Goal: Check status

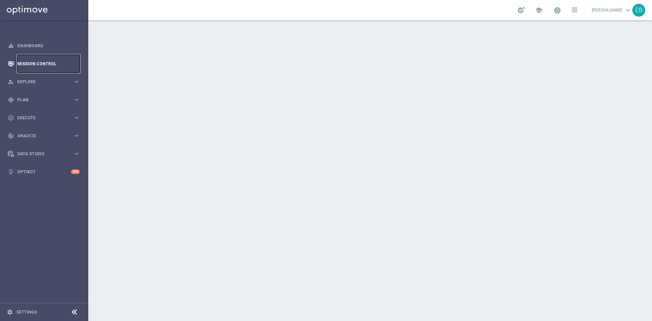
click at [40, 70] on link "Mission Control" at bounding box center [48, 64] width 62 height 18
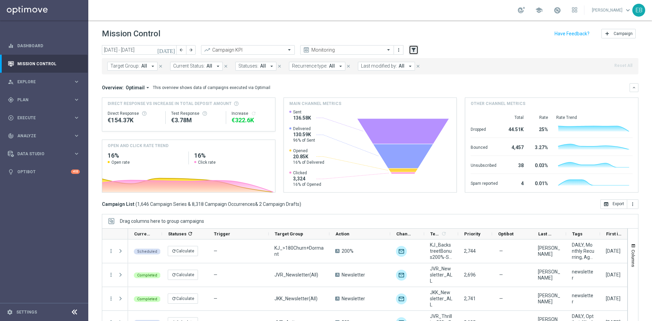
click at [416, 54] on button "filter_alt" at bounding box center [414, 50] width 10 height 10
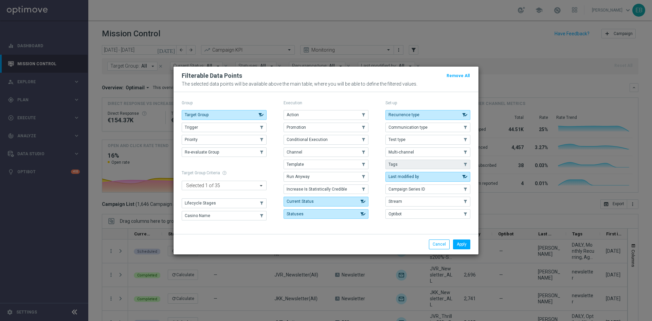
click at [409, 161] on button "Tags" at bounding box center [427, 165] width 85 height 10
click at [463, 242] on button "Apply" at bounding box center [461, 244] width 17 height 10
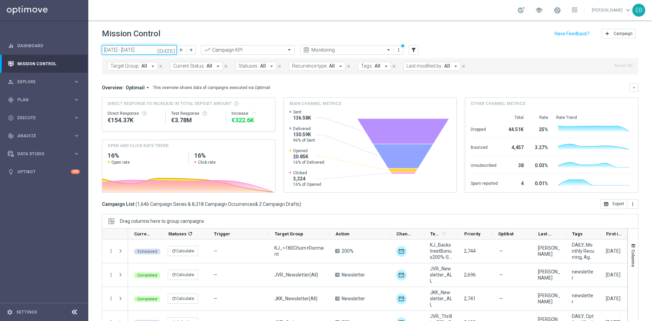
click at [160, 51] on input "[DATE] - [DATE]" at bounding box center [139, 50] width 75 height 10
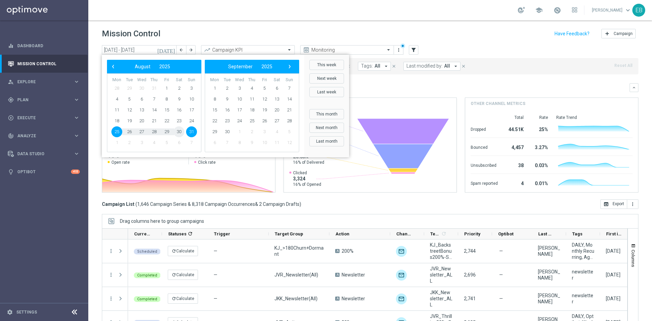
click at [180, 129] on span "30" at bounding box center [178, 131] width 11 height 11
type input "[DATE] - [DATE]"
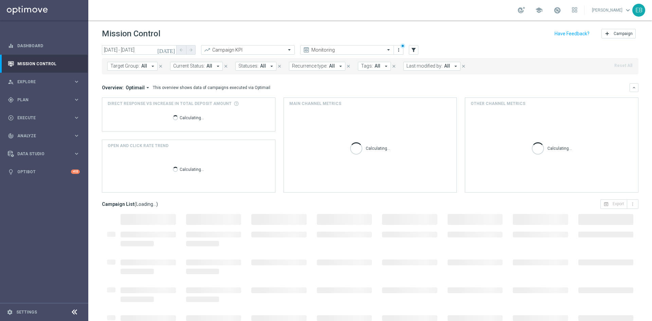
click at [211, 67] on button "Current Status: All arrow_drop_down" at bounding box center [196, 66] width 53 height 9
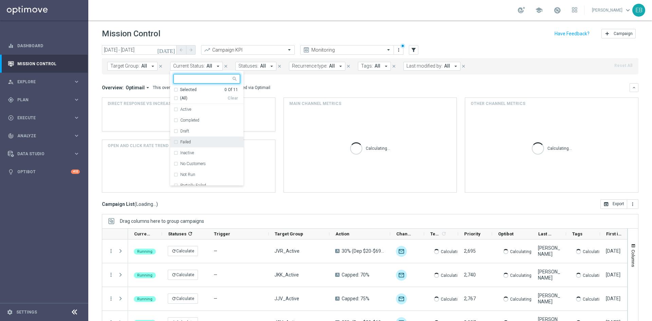
click at [191, 139] on div "Failed" at bounding box center [206, 141] width 67 height 11
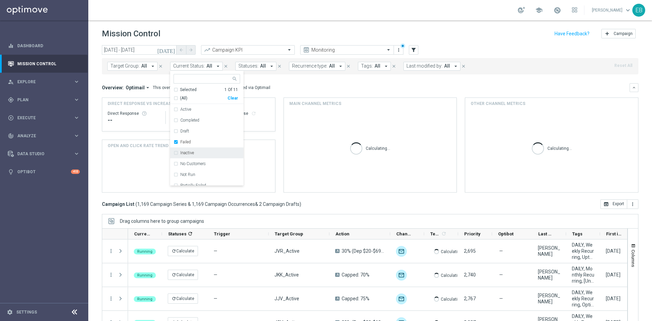
click at [196, 150] on div "Inactive" at bounding box center [206, 152] width 67 height 11
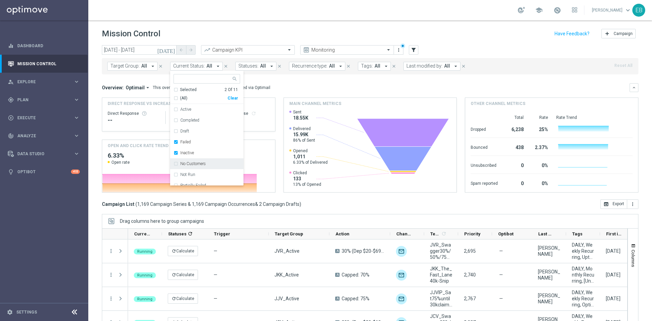
click at [199, 166] on div "No Customers" at bounding box center [206, 163] width 67 height 11
drag, startPoint x: 196, startPoint y: 171, endPoint x: 202, endPoint y: 164, distance: 9.2
click at [196, 171] on div "Not Run" at bounding box center [206, 174] width 67 height 11
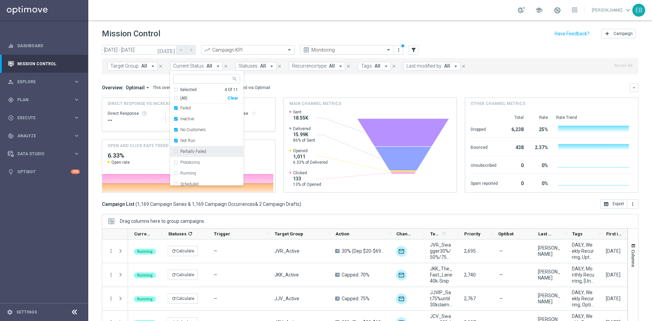
click at [198, 151] on label "Partially Failed" at bounding box center [193, 151] width 26 height 4
click at [187, 161] on div "Processing" at bounding box center [206, 158] width 67 height 11
click at [451, 44] on header "Mission Control add Campaign" at bounding box center [370, 32] width 564 height 25
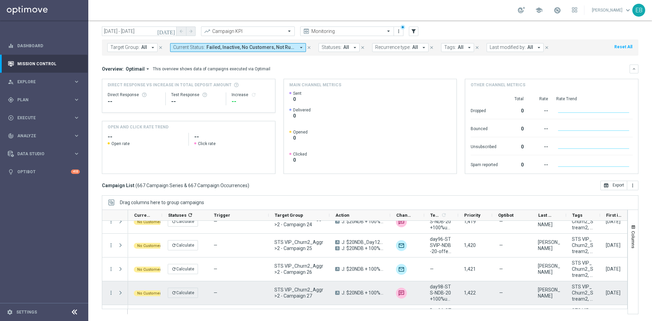
scroll to position [407, 0]
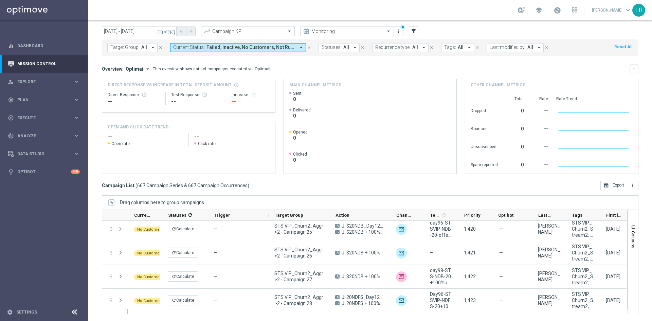
click at [624, 68] on div "Overview: Optimail arrow_drop_down This overview shows data of campaigns execut…" at bounding box center [366, 69] width 528 height 6
click at [629, 68] on button "keyboard_arrow_down" at bounding box center [633, 69] width 9 height 9
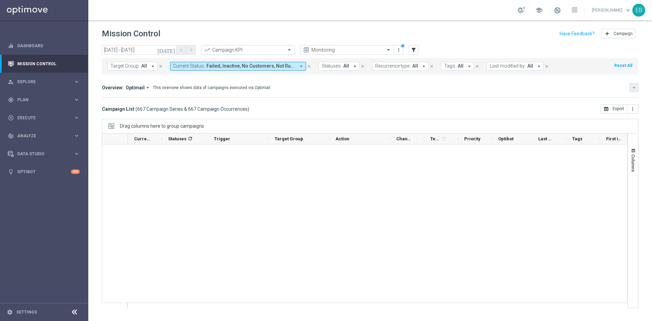
scroll to position [15692, 0]
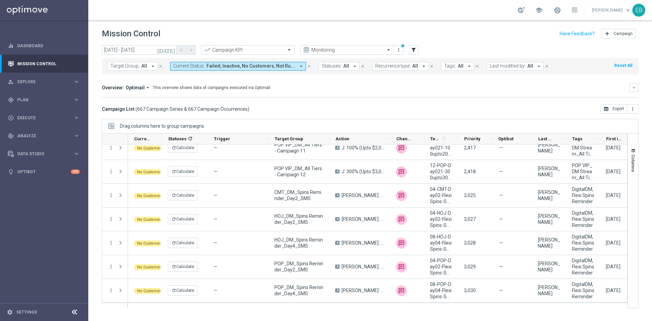
click at [238, 62] on button "Current Status: Failed, Inactive, No Customers, Not Run, Partially Failed, Proc…" at bounding box center [238, 66] width 136 height 9
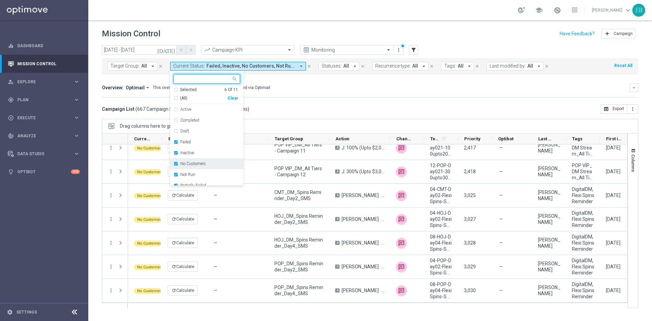
click at [200, 160] on div "No Customers" at bounding box center [206, 163] width 67 height 11
click at [349, 88] on div "Overview: Optimail arrow_drop_down This overview shows data of campaigns execut…" at bounding box center [366, 88] width 528 height 6
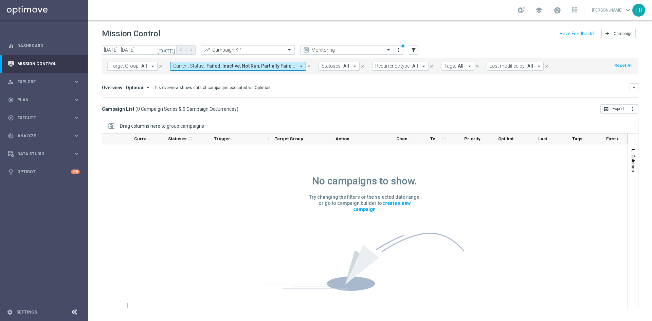
scroll to position [0, 0]
click at [264, 67] on span "Failed, Inactive, Not Run, Partially Failed, Processing" at bounding box center [250, 66] width 89 height 6
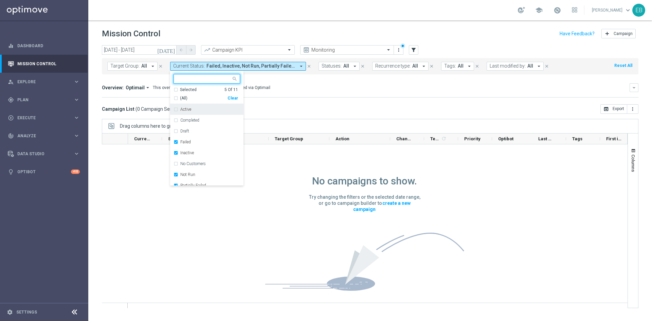
click at [174, 96] on div "(All)" at bounding box center [200, 98] width 54 height 6
click at [0, 0] on div "Clear" at bounding box center [0, 0] width 0 height 0
click at [308, 87] on div "Overview: Optimail arrow_drop_down This overview shows data of campaigns execut…" at bounding box center [366, 88] width 528 height 6
